Goal: Information Seeking & Learning: Learn about a topic

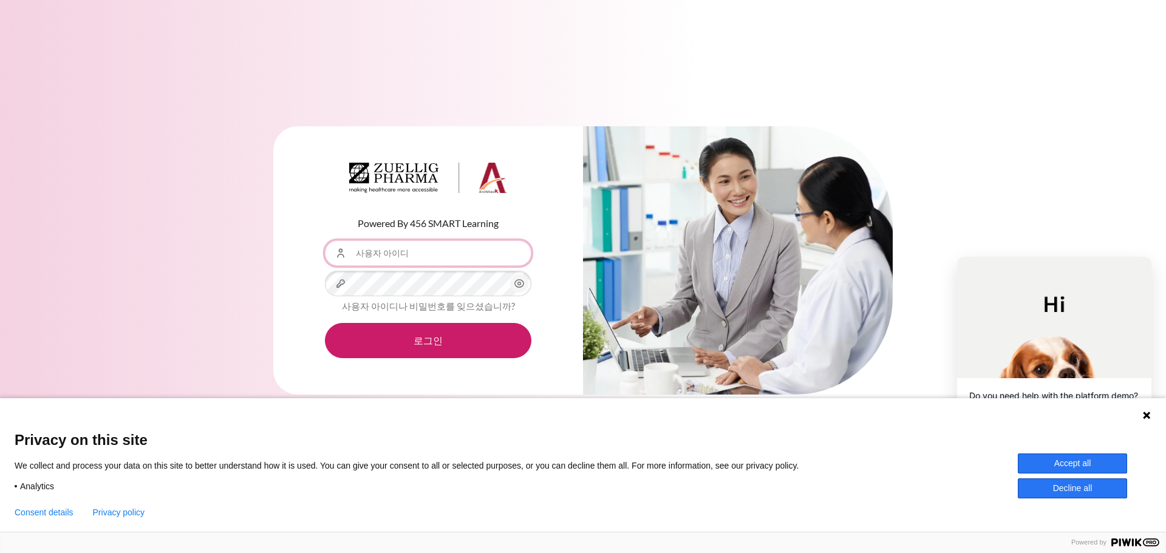
click at [426, 244] on input "사용자 아이디" at bounding box center [428, 253] width 206 height 26
type input "[EMAIL_ADDRESS][DOMAIN_NAME]"
click at [325, 323] on button "로그인" at bounding box center [428, 340] width 206 height 35
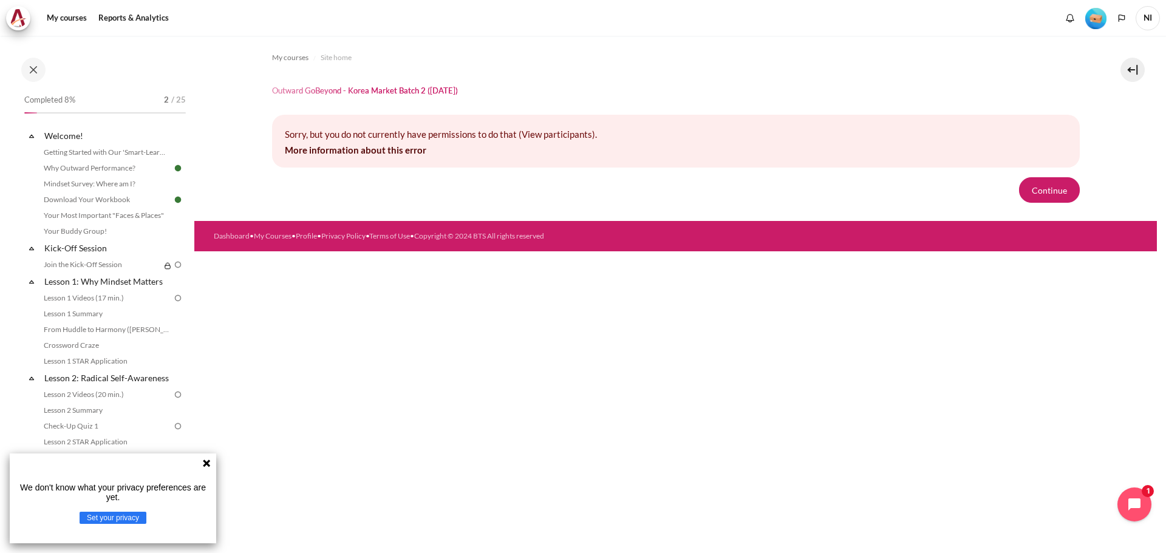
click at [437, 180] on form "Continue" at bounding box center [676, 190] width 808 height 26
click at [697, 76] on div "My courses Site home Outward GoBeyond - Korea Market Batch 2 (Sep 2025) Sorry, …" at bounding box center [676, 128] width 808 height 185
click at [124, 194] on link "Download Your Workbook" at bounding box center [106, 199] width 132 height 15
click at [121, 188] on link "Mindset Survey: Where am I?" at bounding box center [106, 184] width 132 height 15
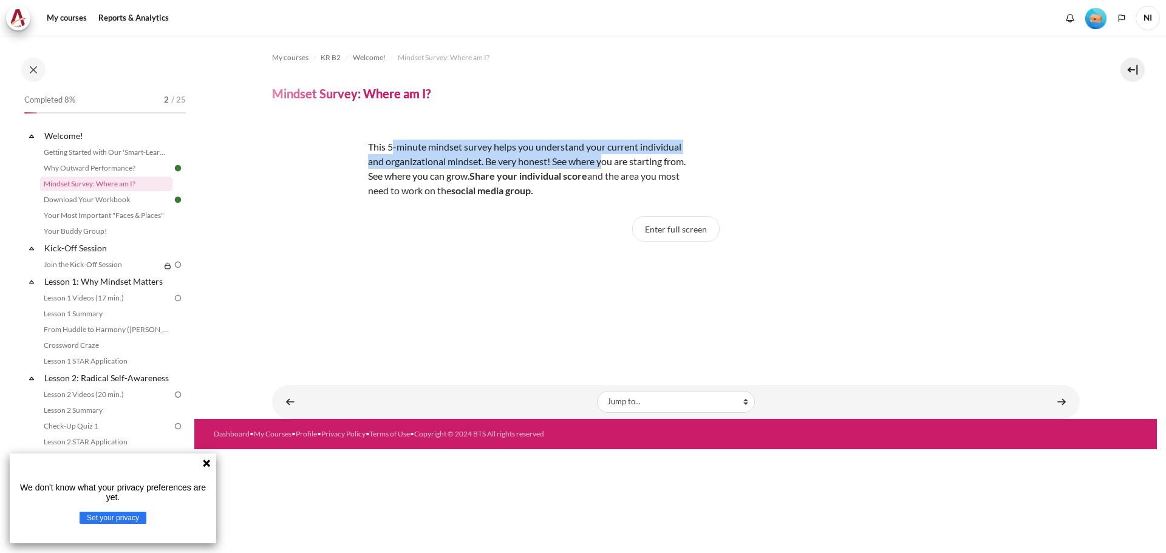
drag, startPoint x: 394, startPoint y: 140, endPoint x: 605, endPoint y: 158, distance: 211.4
click at [605, 158] on p "This 5-minute mindset survey helps you understand your current individual and o…" at bounding box center [484, 169] width 425 height 58
click at [689, 238] on button "Enter full screen" at bounding box center [675, 229] width 87 height 26
click at [647, 225] on button "Enter full screen" at bounding box center [675, 229] width 87 height 26
click at [407, 157] on p "This 5-minute mindset survey helps you understand your current individual and o…" at bounding box center [484, 169] width 425 height 58
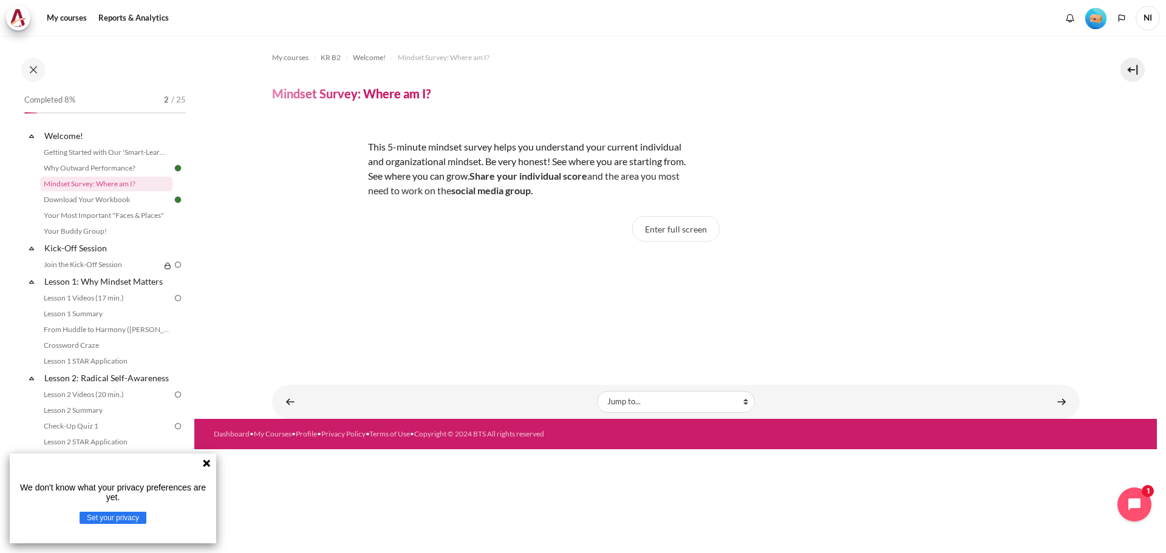
click at [507, 141] on p "This 5-minute mindset survey helps you understand your current individual and o…" at bounding box center [484, 169] width 425 height 58
drag, startPoint x: 507, startPoint y: 141, endPoint x: 676, endPoint y: 233, distance: 191.8
click at [562, 146] on p "This 5-minute mindset survey helps you understand your current individual and o…" at bounding box center [484, 169] width 425 height 58
click at [560, 171] on strong "Share your individual score" at bounding box center [528, 176] width 118 height 12
click at [574, 152] on p "This 5-minute mindset survey helps you understand your current individual and o…" at bounding box center [484, 169] width 425 height 58
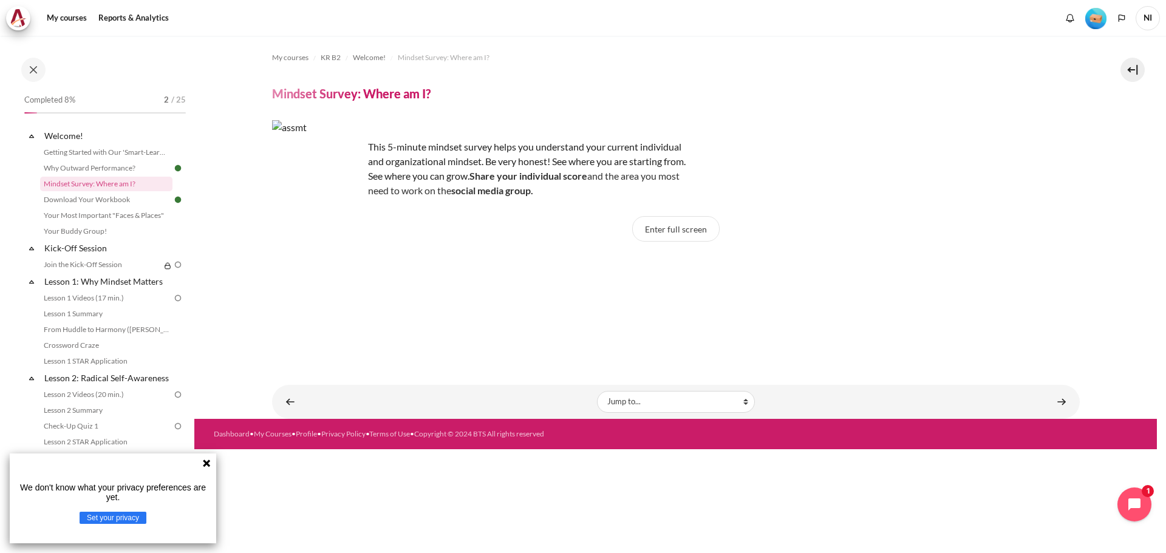
click at [369, 161] on p "This 5-minute mindset survey helps you understand your current individual and o…" at bounding box center [484, 169] width 425 height 58
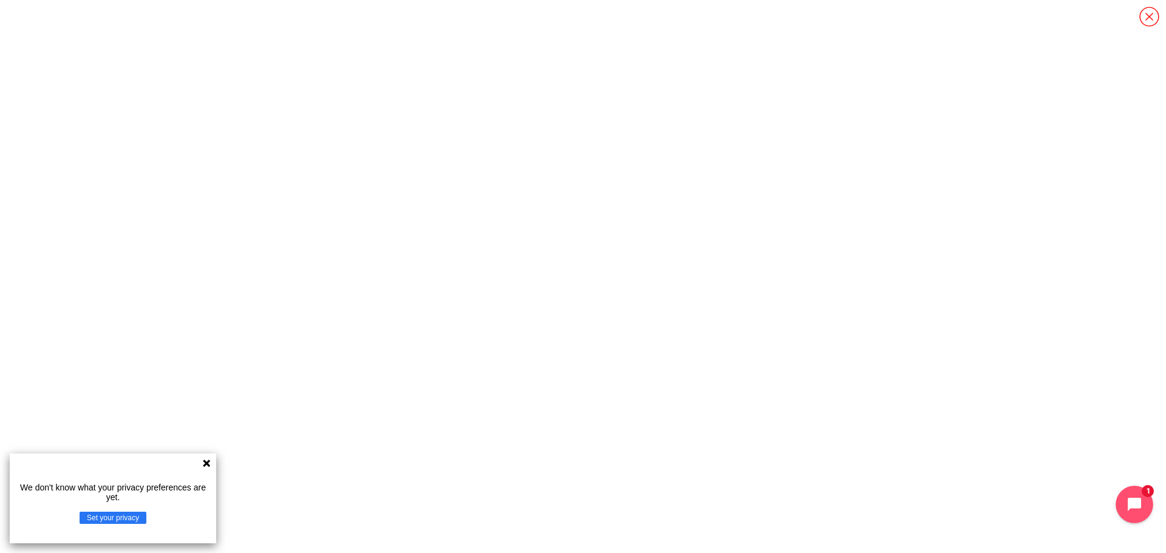
click at [1126, 501] on button "Open chat widget" at bounding box center [1135, 505] width 38 height 38
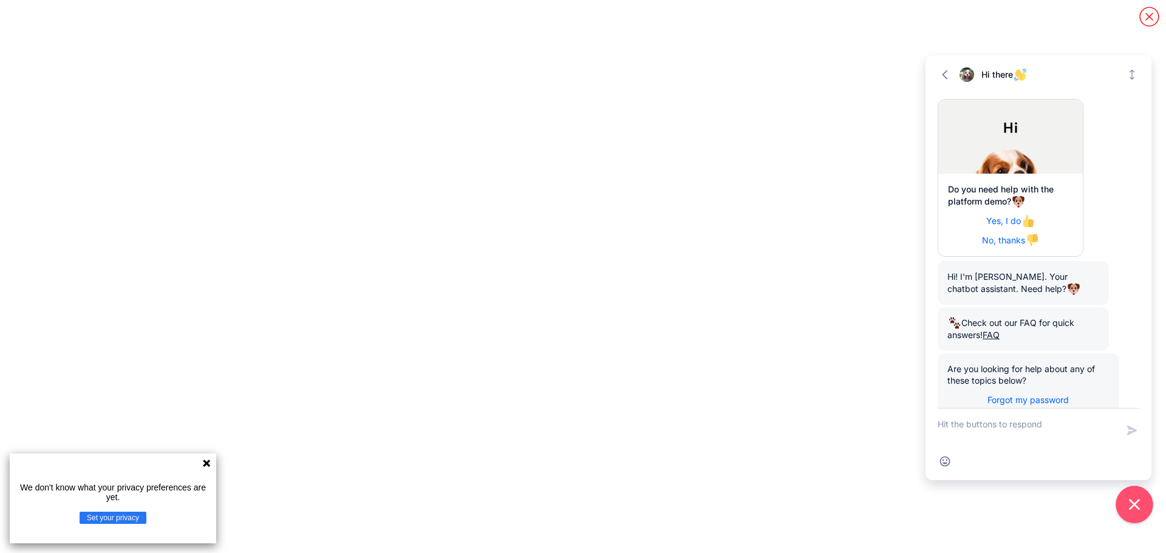
scroll to position [57, 0]
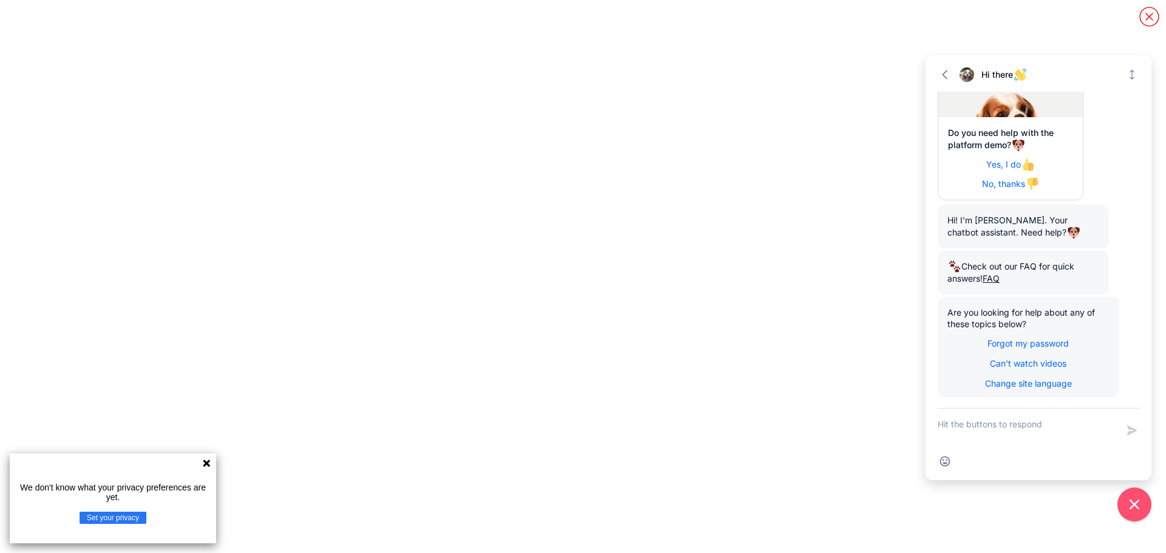
click at [1142, 21] on icon "Content" at bounding box center [1149, 16] width 21 height 21
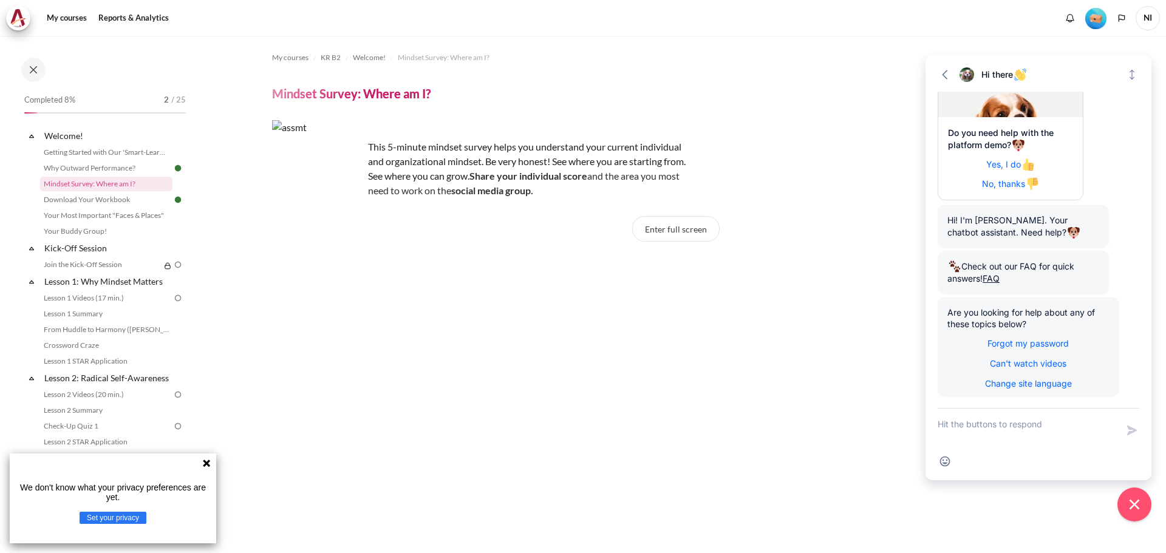
click at [761, 123] on div "This 5-minute mindset survey helps you understand your current individual and o…" at bounding box center [676, 159] width 808 height 78
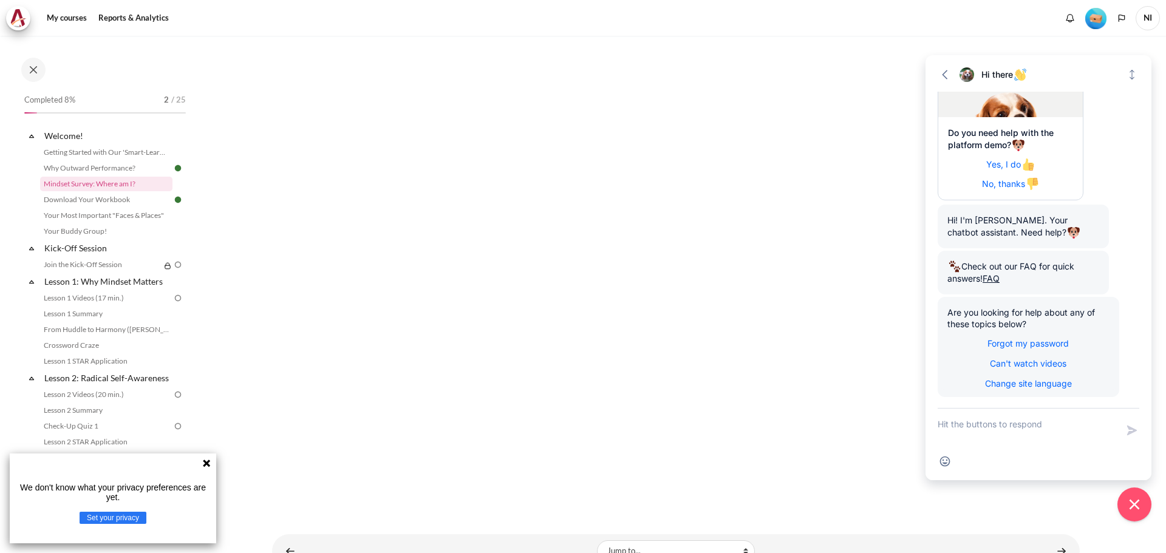
scroll to position [304, 0]
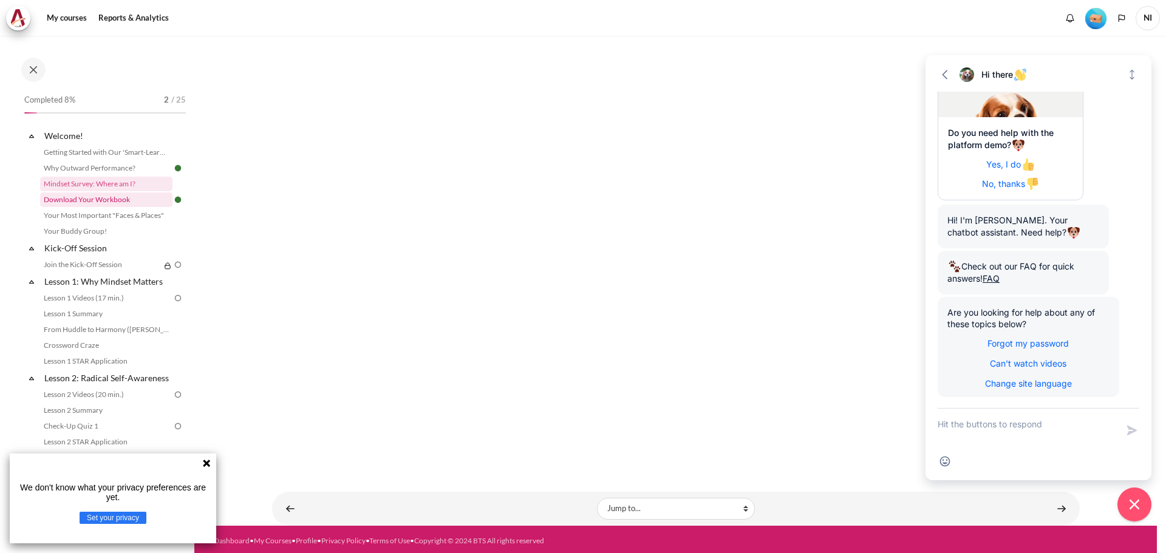
click at [117, 201] on link "Download Your Workbook" at bounding box center [106, 199] width 132 height 15
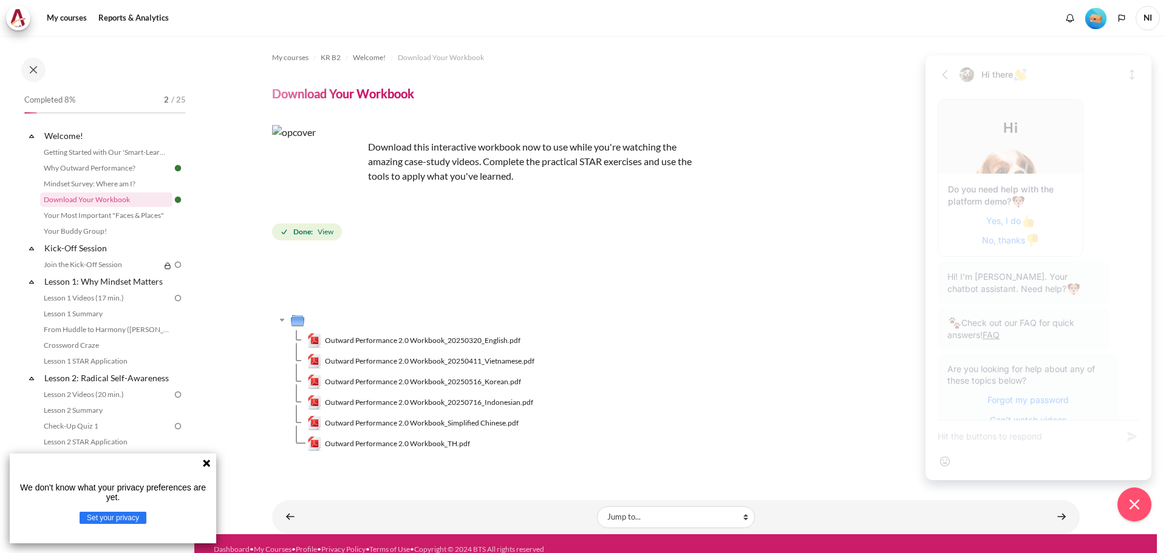
scroll to position [45, 0]
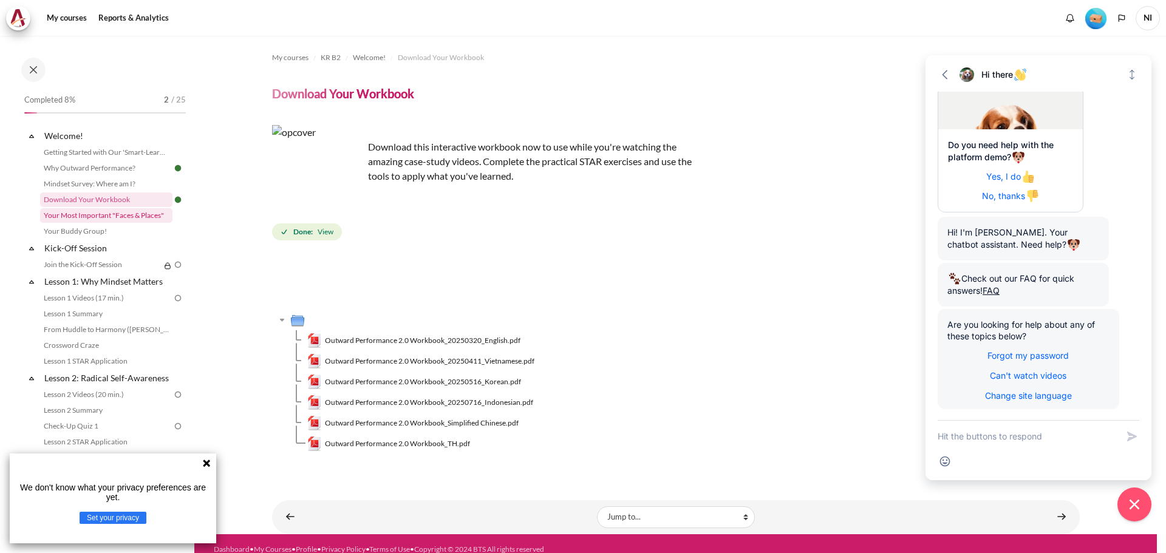
click at [123, 215] on link "Your Most Important "Faces & Places"" at bounding box center [106, 215] width 132 height 15
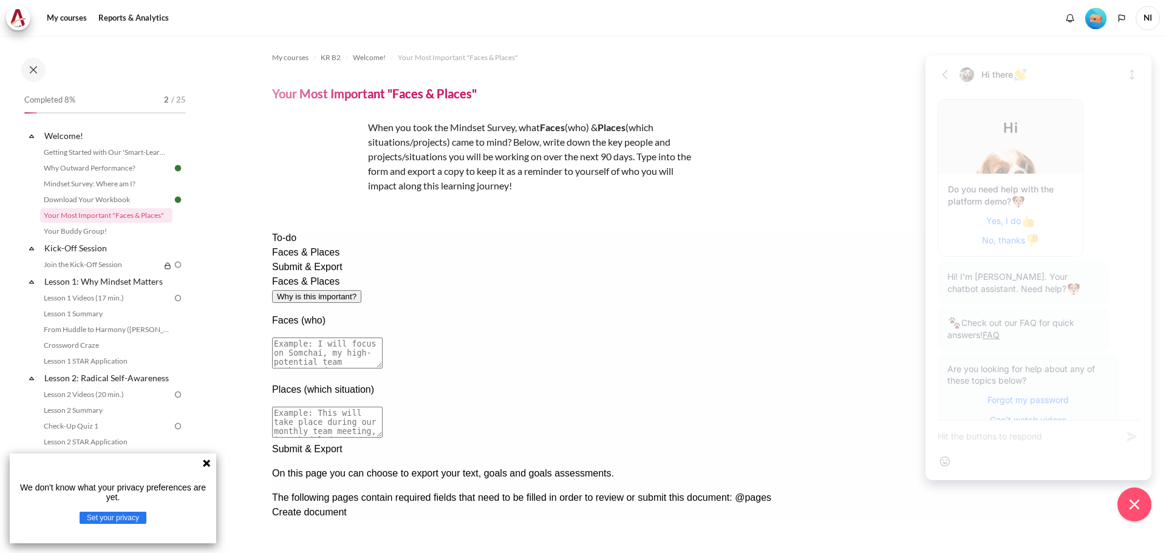
scroll to position [45, 0]
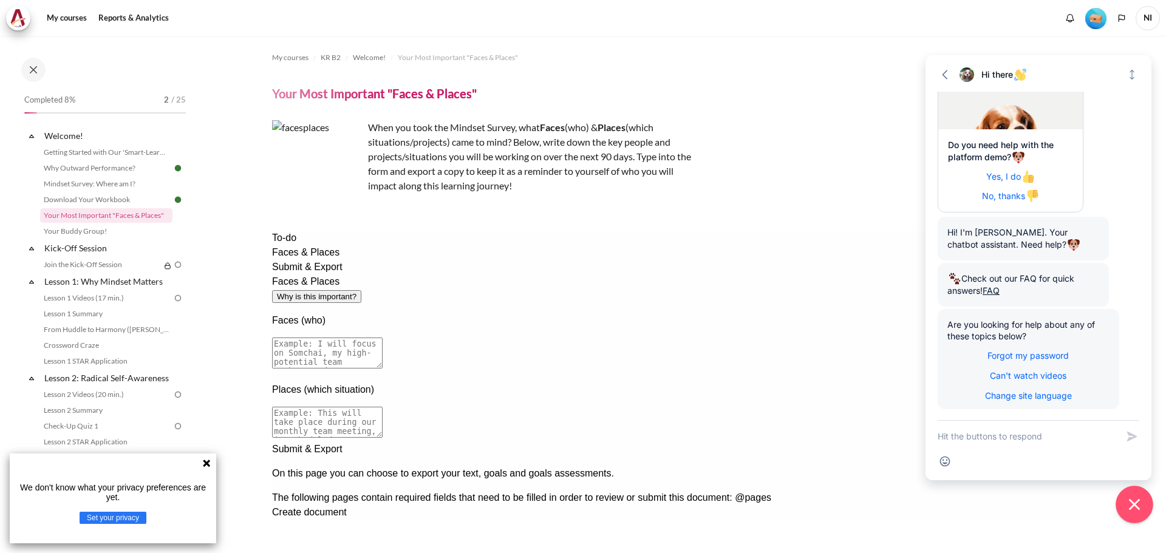
click at [1139, 507] on icon "Close chat widget" at bounding box center [1134, 505] width 19 height 19
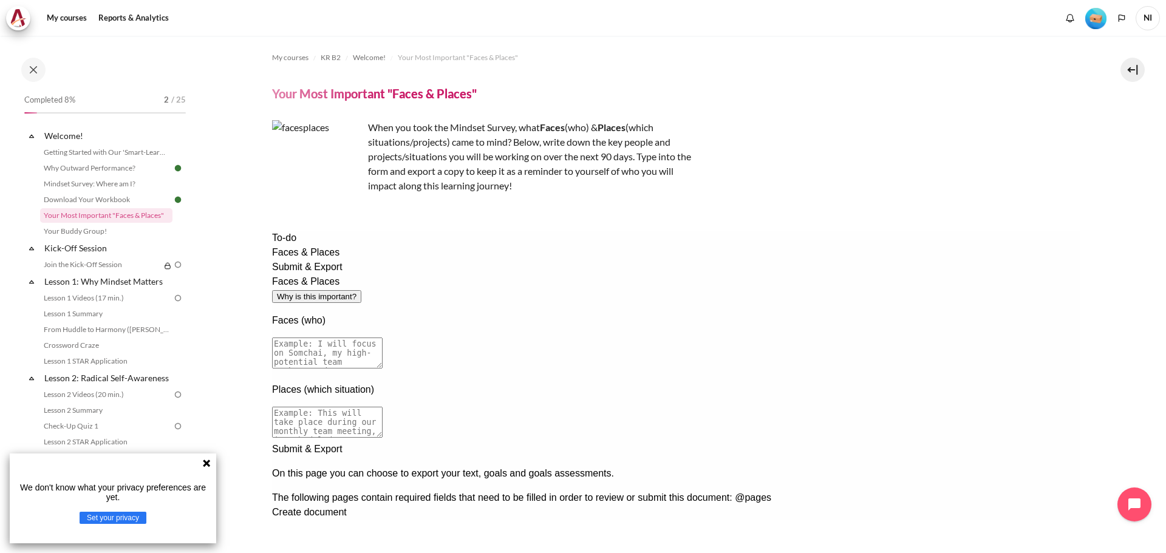
drag, startPoint x: 740, startPoint y: 295, endPoint x: 947, endPoint y: 300, distance: 207.1
click at [382, 338] on textarea at bounding box center [326, 353] width 111 height 31
drag, startPoint x: 387, startPoint y: 315, endPoint x: 480, endPoint y: 309, distance: 93.7
click at [382, 338] on textarea at bounding box center [326, 353] width 111 height 31
click at [361, 290] on button "Why is this important?" at bounding box center [315, 296] width 89 height 13
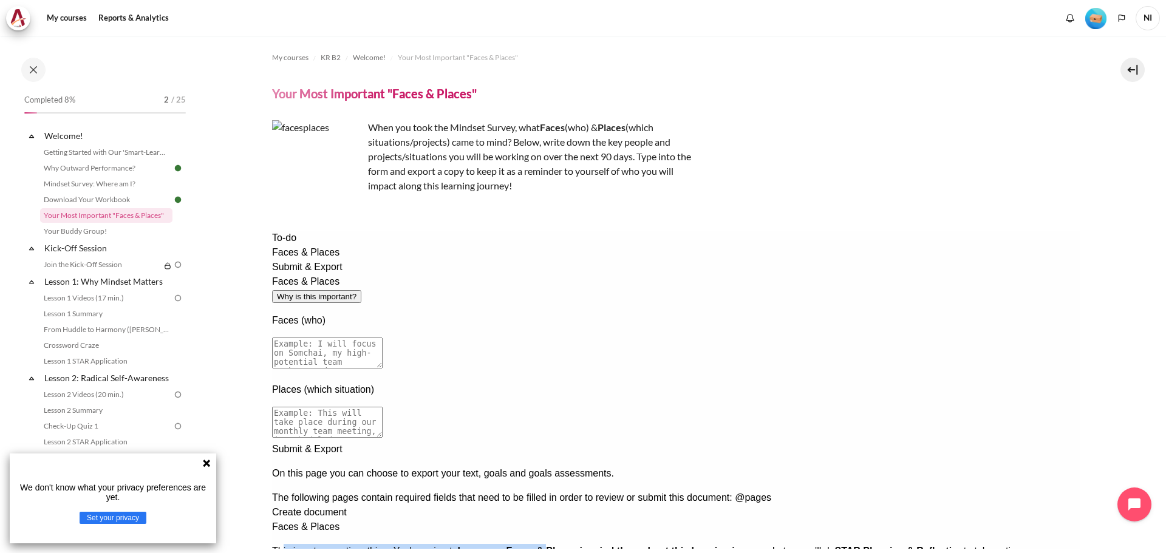
drag, startPoint x: 443, startPoint y: 302, endPoint x: 715, endPoint y: 305, distance: 271.5
click at [715, 544] on p "This is not a one time thing. You're going to keep your Faces & Places in mind …" at bounding box center [675, 558] width 808 height 29
click at [69, 228] on link "Your Buddy Group!" at bounding box center [106, 231] width 132 height 15
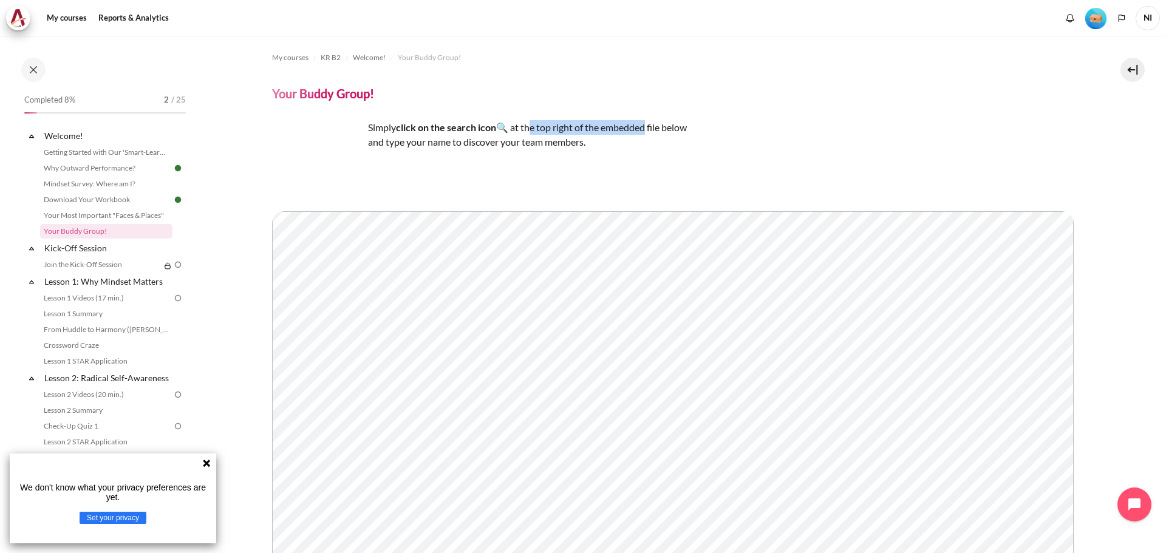
drag, startPoint x: 529, startPoint y: 121, endPoint x: 644, endPoint y: 126, distance: 114.9
click at [644, 126] on p "Simply click on the search icon 🔍 at the top right of the embedded file below a…" at bounding box center [484, 134] width 425 height 29
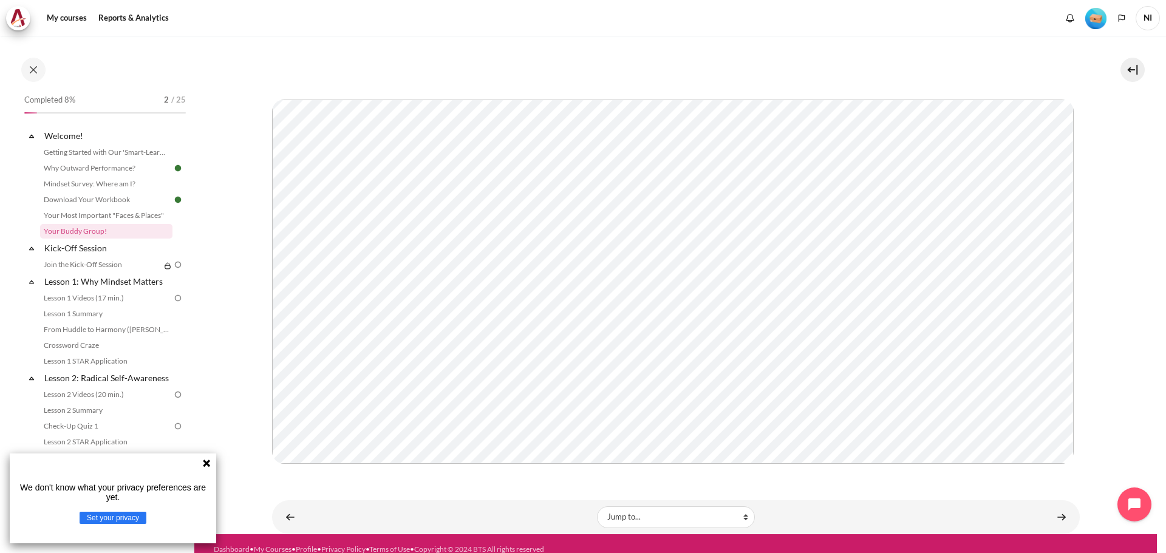
scroll to position [127, 0]
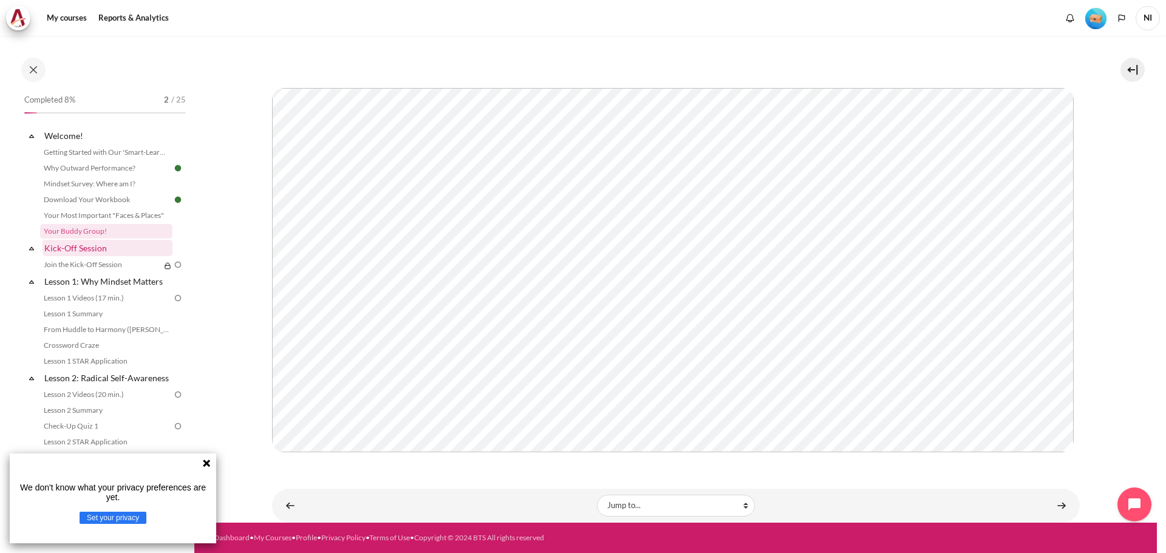
click at [97, 242] on link "Kick-Off Session" at bounding box center [108, 248] width 130 height 16
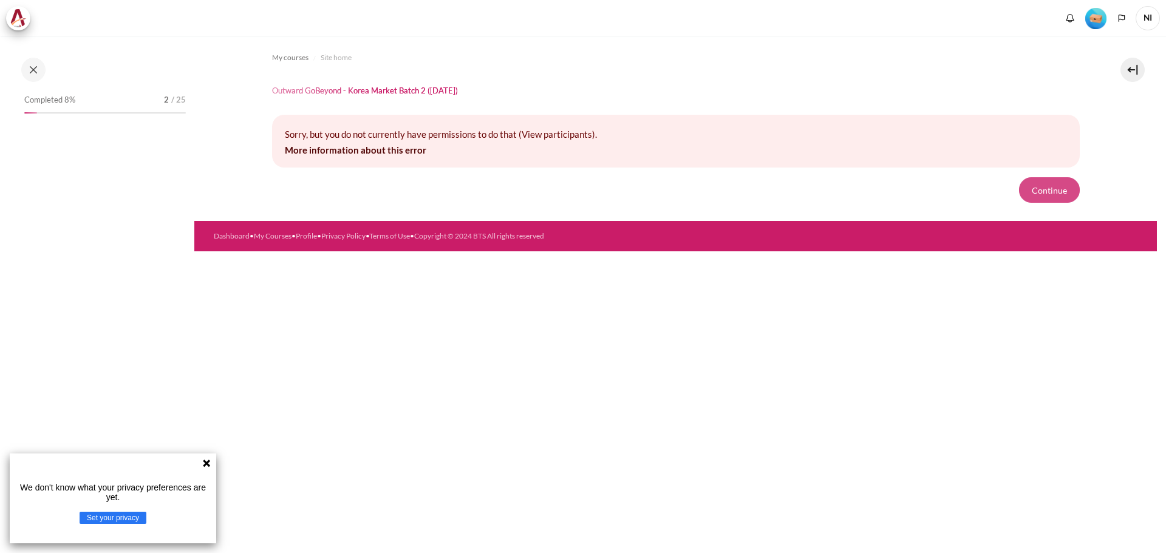
click at [1048, 189] on button "Continue" at bounding box center [1049, 190] width 61 height 26
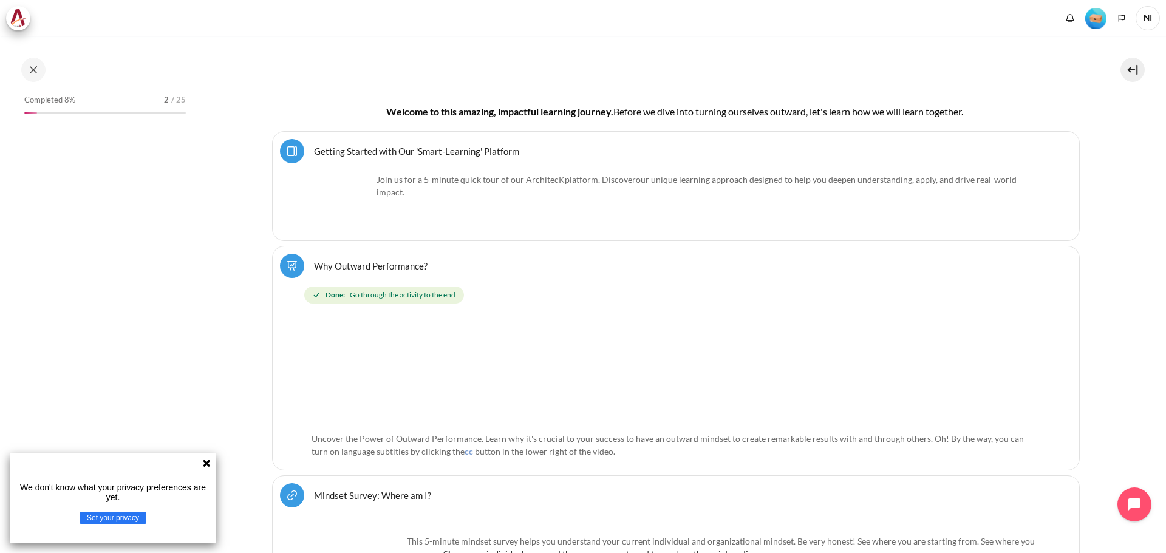
scroll to position [486, 0]
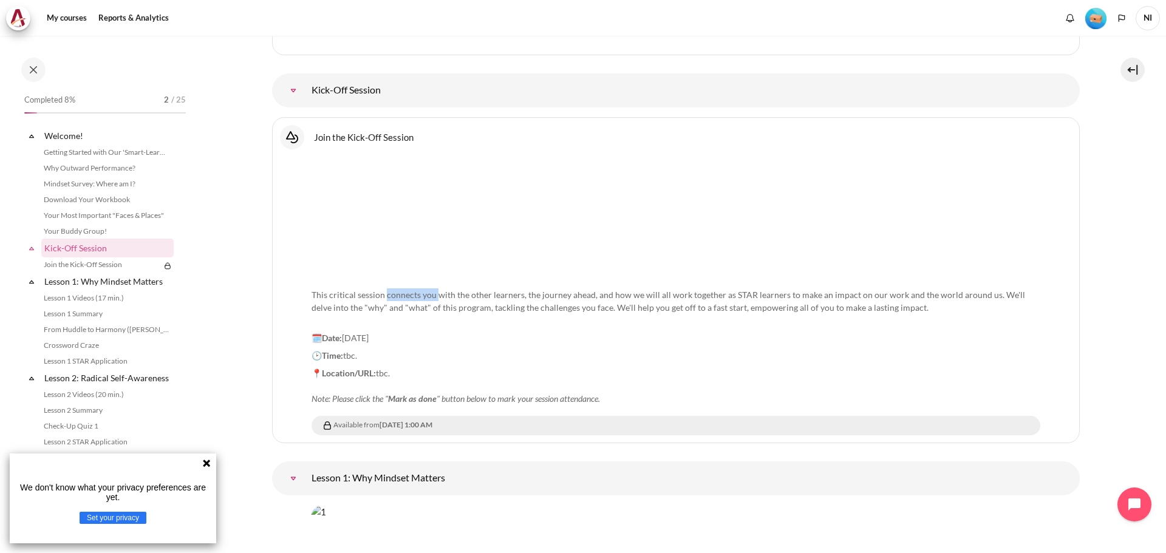
scroll to position [99, 0]
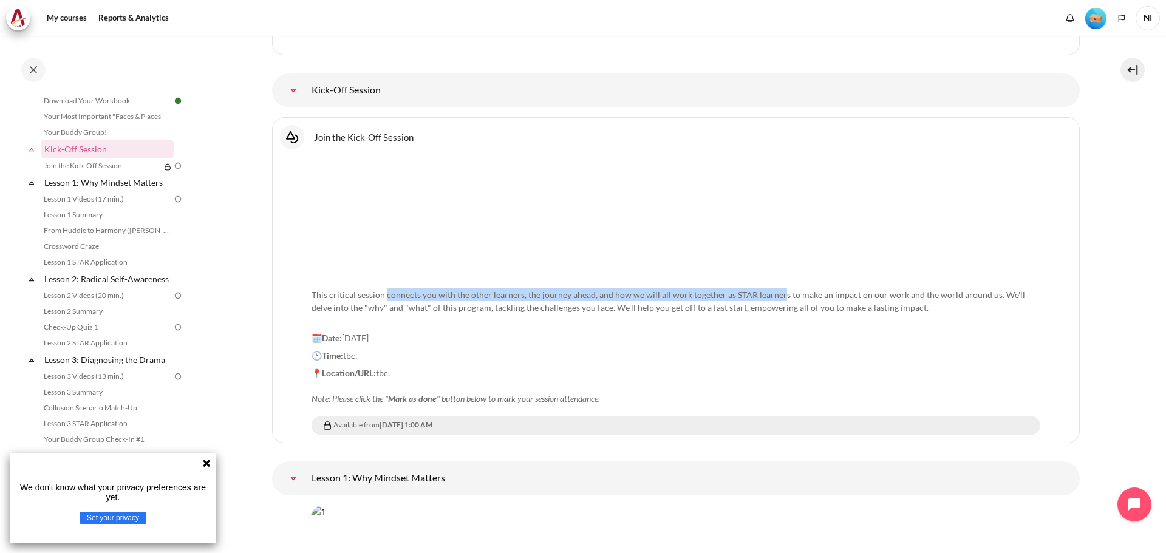
drag, startPoint x: 384, startPoint y: 295, endPoint x: 778, endPoint y: 294, distance: 394.1
click at [778, 294] on p "This critical session connects you with the other learners, the journey ahead, …" at bounding box center [676, 301] width 729 height 51
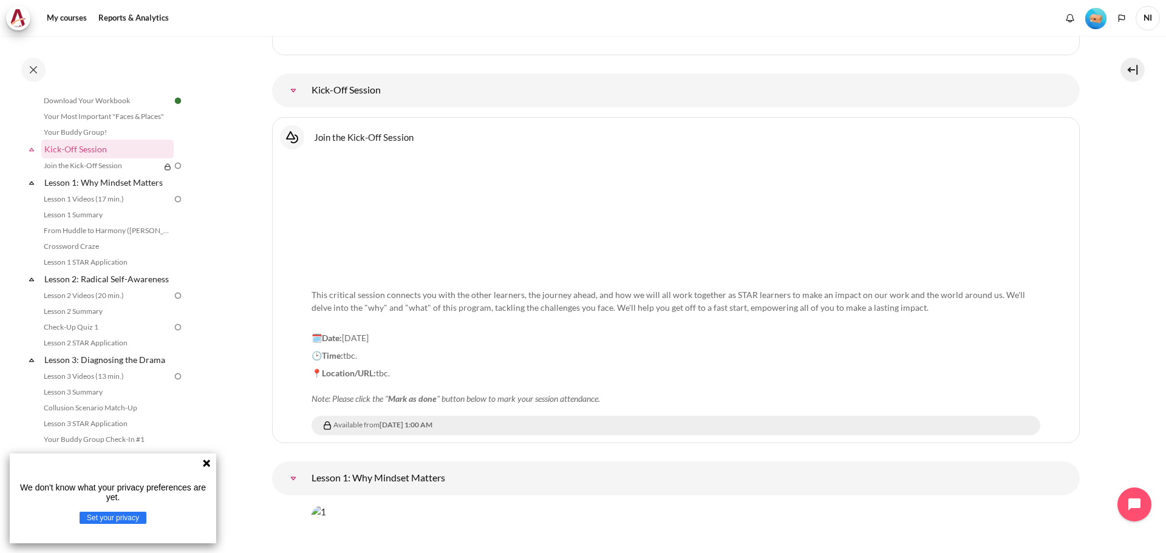
click at [881, 332] on p "🗓️Date: 26 September 2025" at bounding box center [676, 338] width 729 height 13
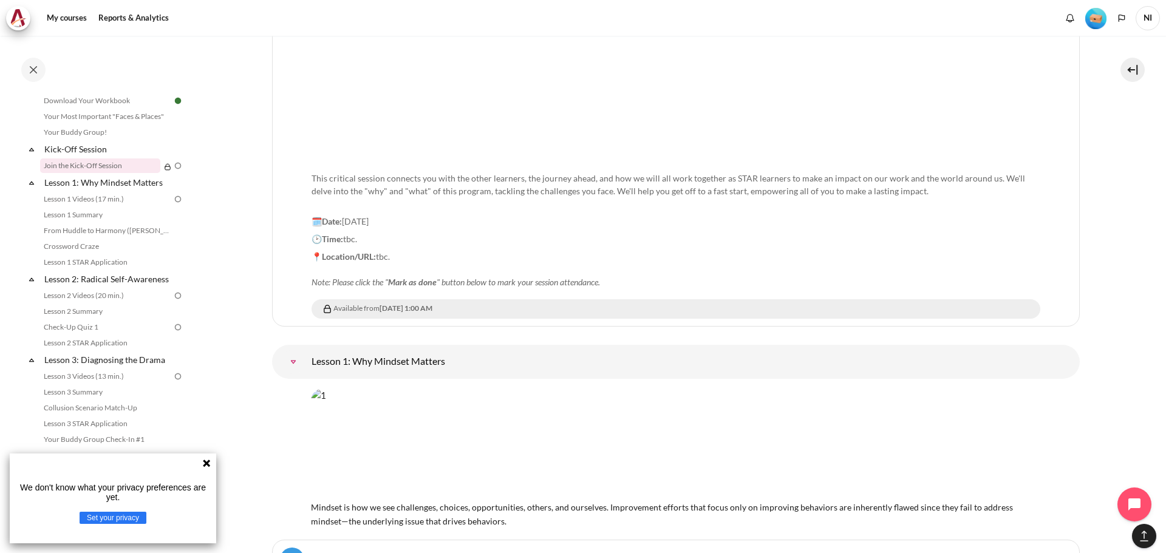
scroll to position [1473, 0]
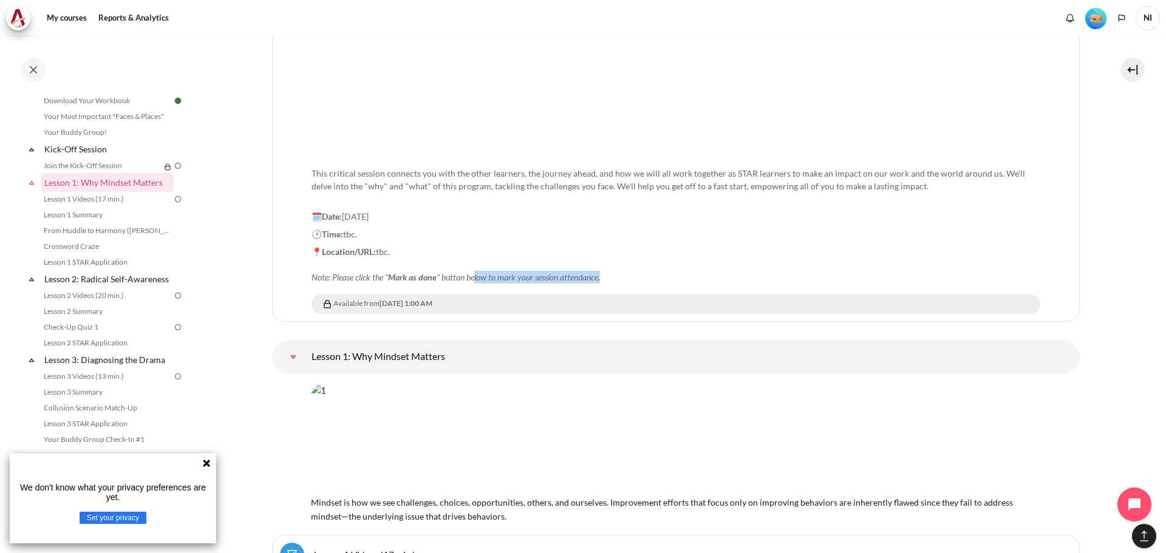
drag, startPoint x: 475, startPoint y: 278, endPoint x: 749, endPoint y: 280, distance: 273.9
click at [647, 280] on p "📍Location/URL: tbc. Note: Please click the " Mark as done " button below to mar…" at bounding box center [676, 264] width 729 height 38
click at [836, 261] on p "📍Location/URL: tbc. Note: Please click the " Mark as done " button below to mar…" at bounding box center [676, 264] width 729 height 38
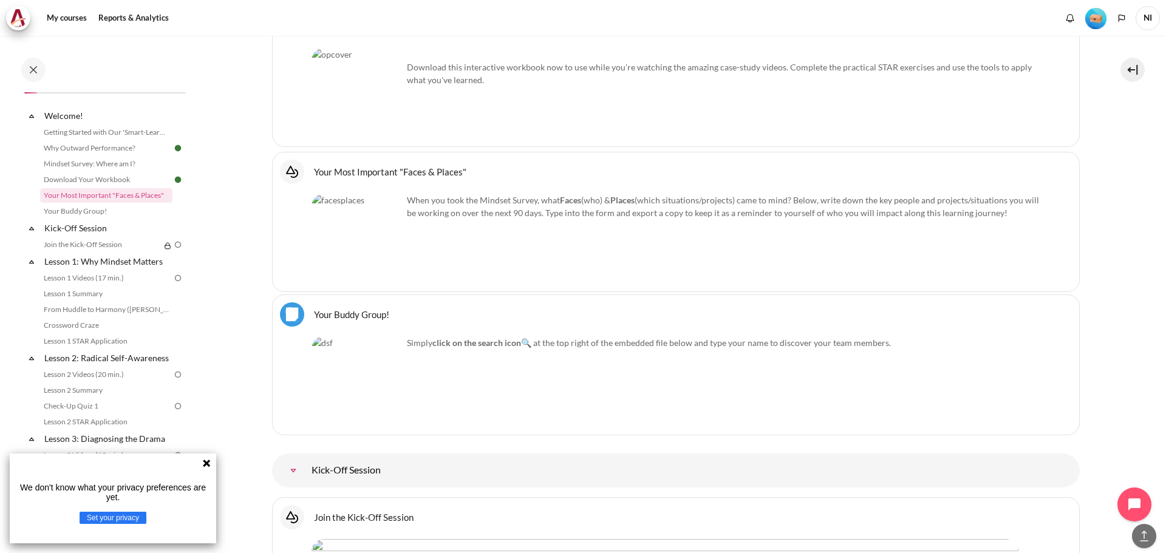
scroll to position [1336, 0]
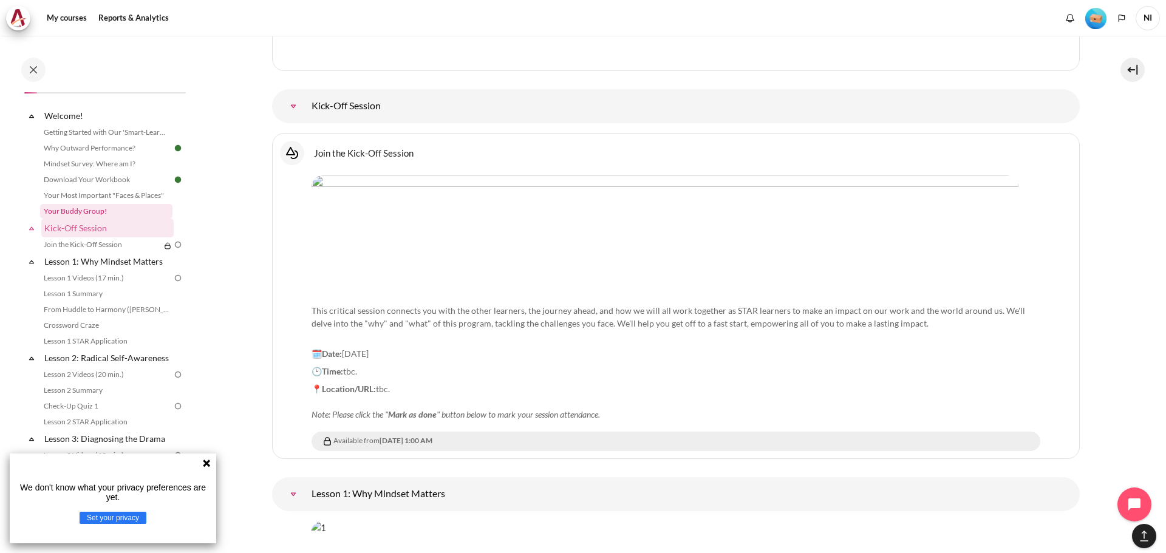
click at [95, 211] on link "Your Buddy Group!" at bounding box center [106, 211] width 132 height 15
